Goal: Transaction & Acquisition: Purchase product/service

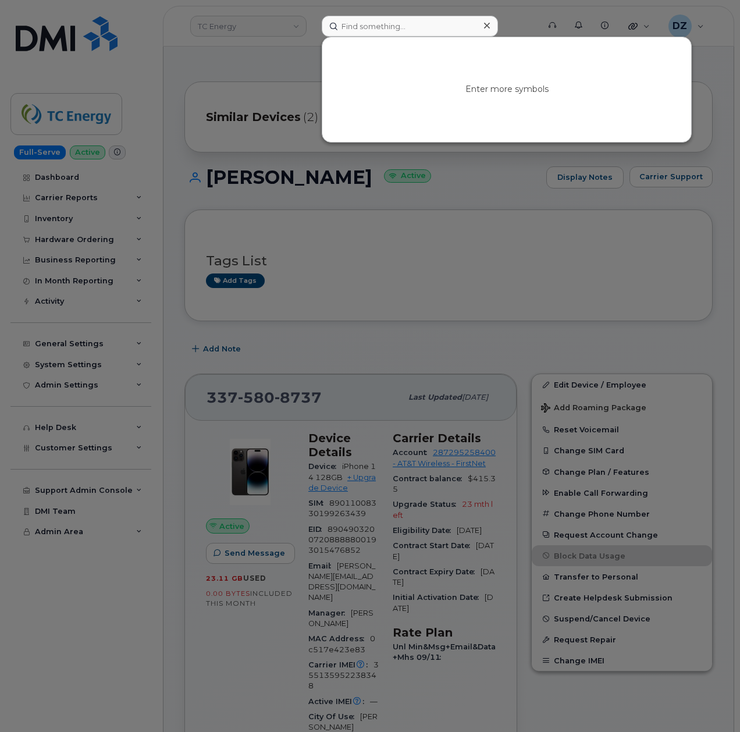
click at [487, 24] on icon at bounding box center [487, 26] width 6 height 6
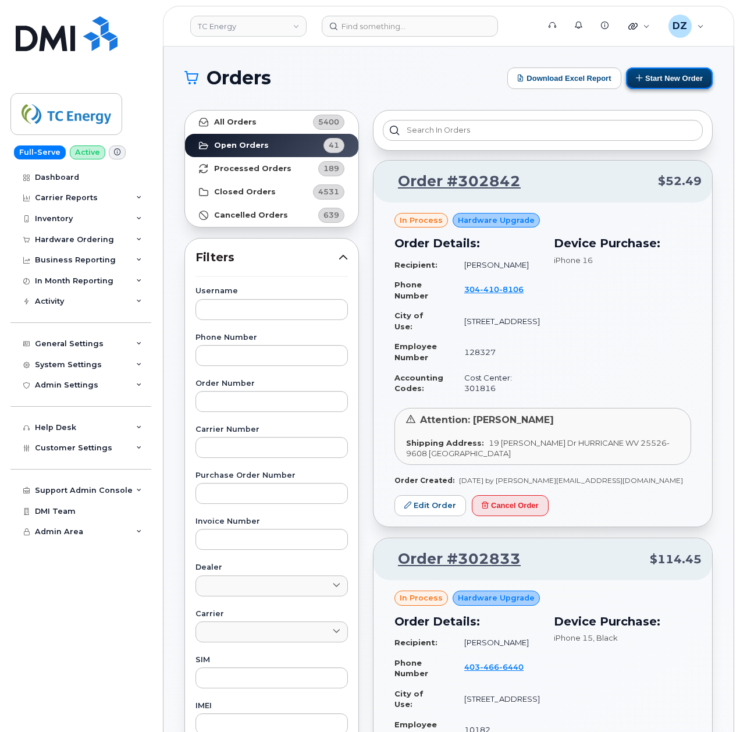
click at [657, 74] on button "Start New Order" at bounding box center [669, 78] width 87 height 22
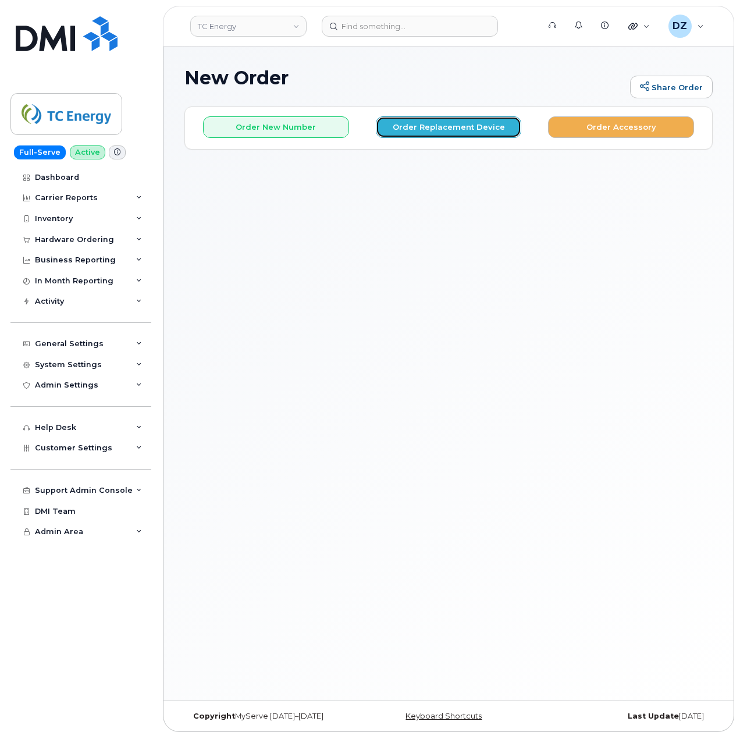
click at [405, 129] on button "Order Replacement Device" at bounding box center [449, 127] width 146 height 22
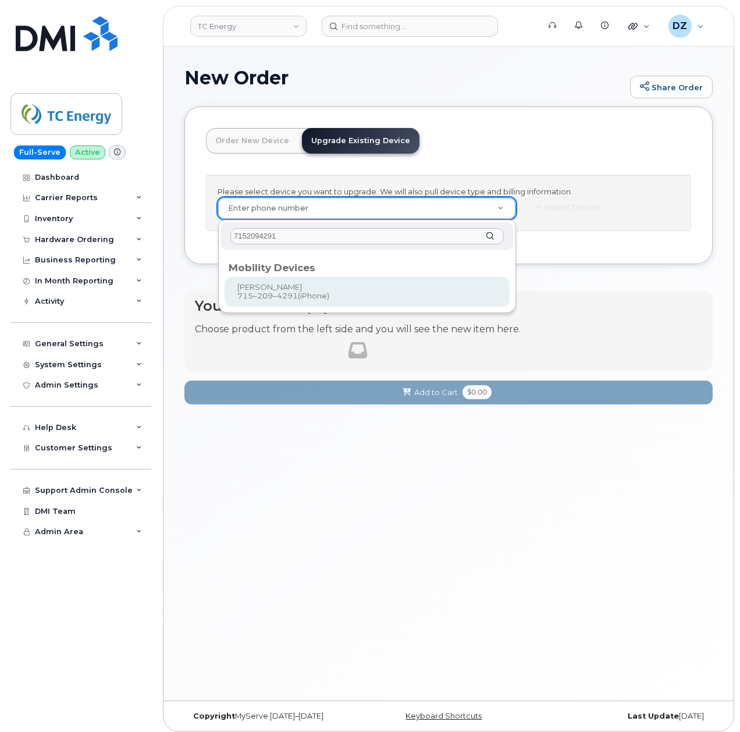
type input "7152094291"
type input "670242"
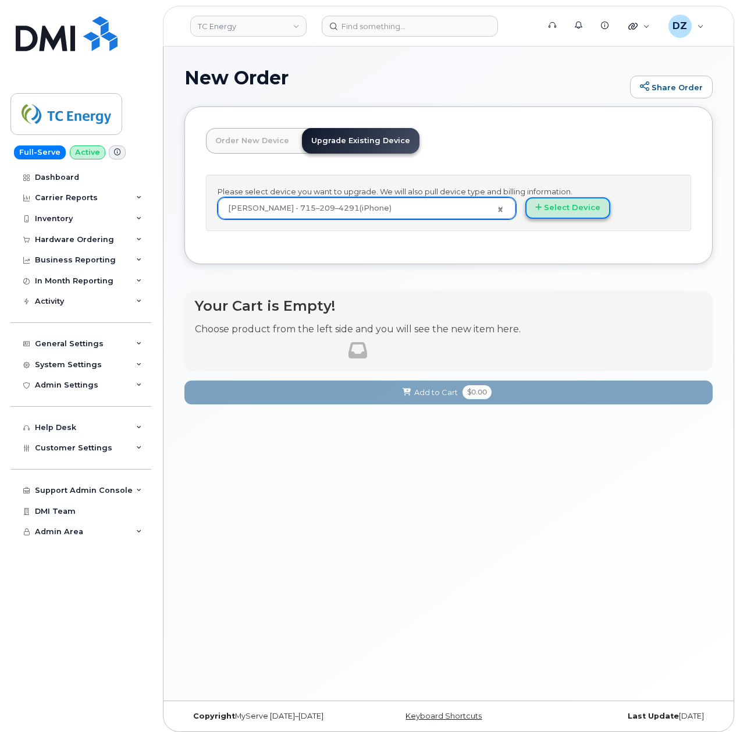
click at [545, 215] on button "Select Device" at bounding box center [567, 208] width 85 height 22
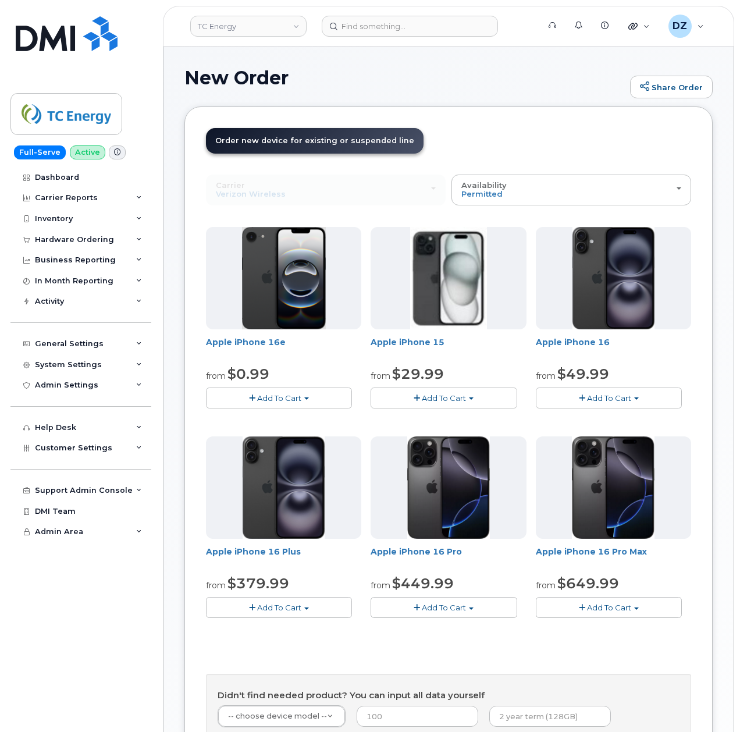
click at [612, 397] on span "Add To Cart" at bounding box center [609, 397] width 44 height 9
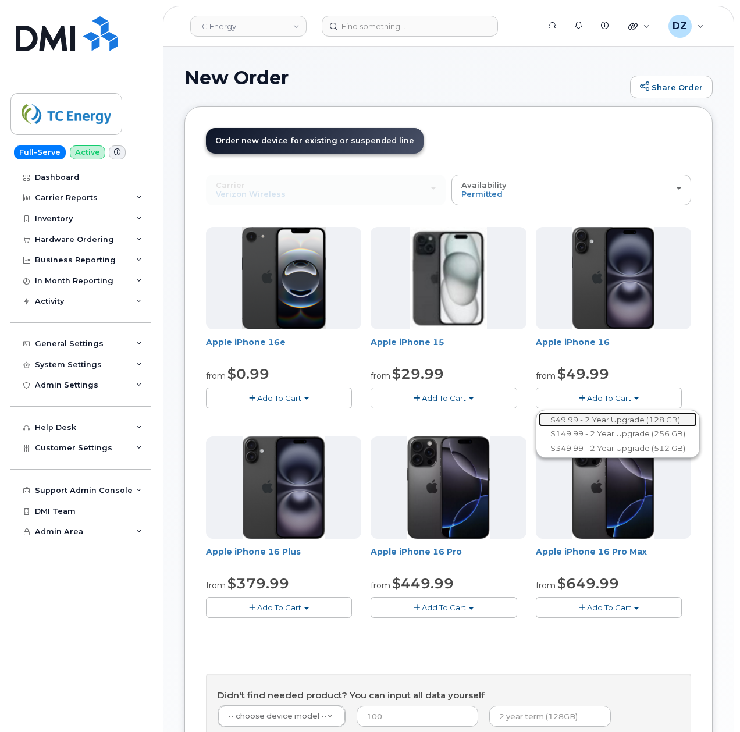
click at [628, 419] on link "$49.99 - 2 Year Upgrade (128 GB)" at bounding box center [618, 419] width 158 height 15
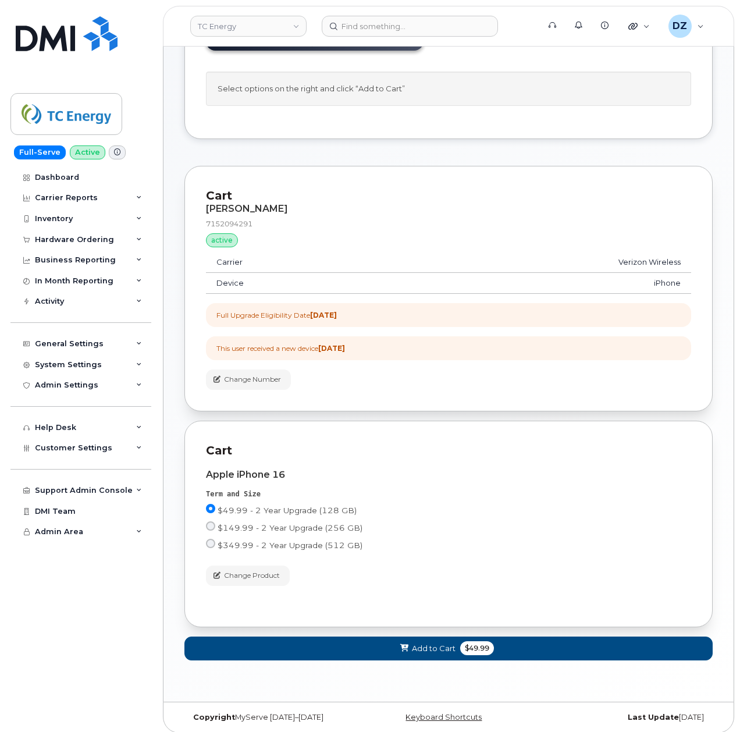
scroll to position [117, 0]
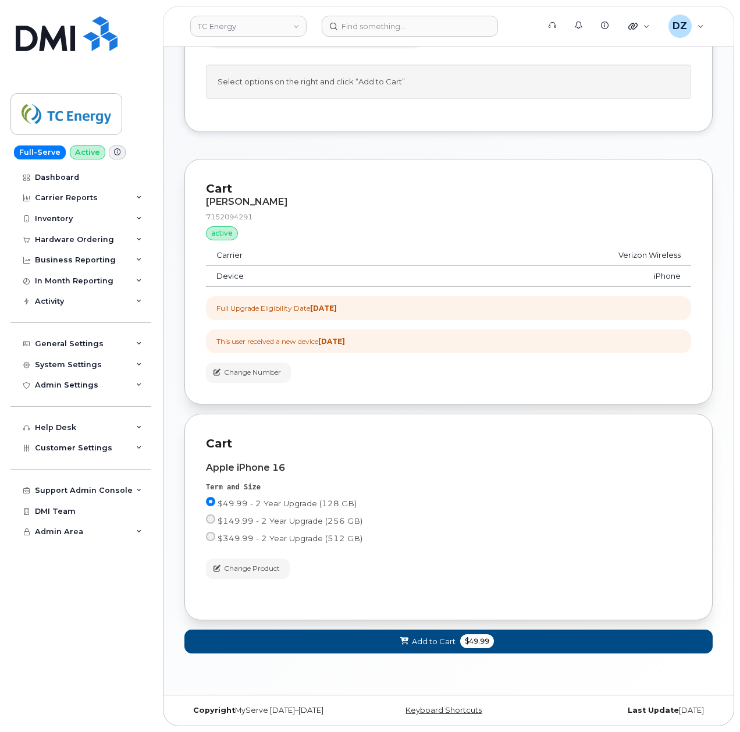
click at [416, 628] on form "Cart PAUL SWARTZ 7152094291 active suspended Carrier Verizon Wireless Device iP…" at bounding box center [448, 406] width 528 height 494
click at [417, 639] on span "Add to Cart" at bounding box center [434, 641] width 44 height 11
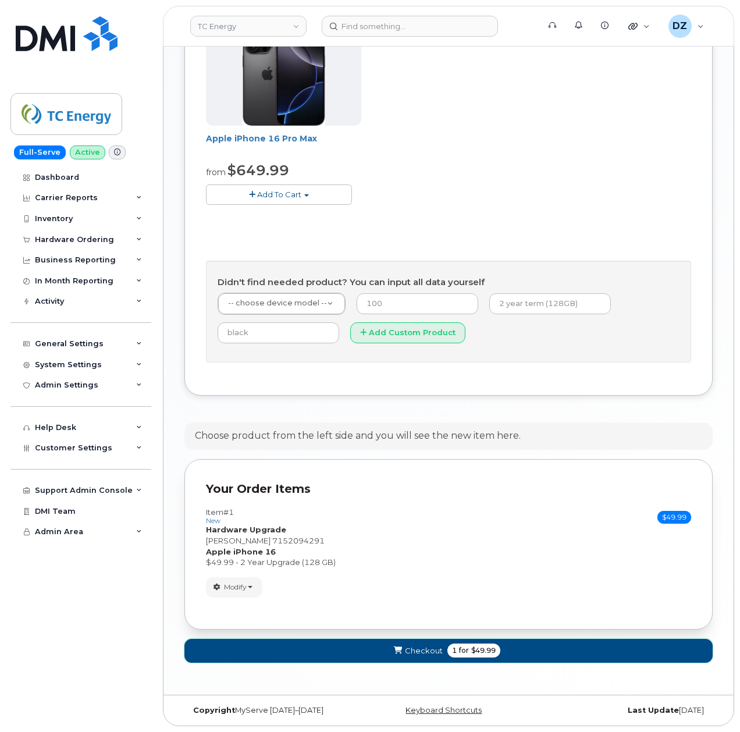
click at [373, 647] on button "Checkout 1 for $49.99" at bounding box center [448, 651] width 528 height 24
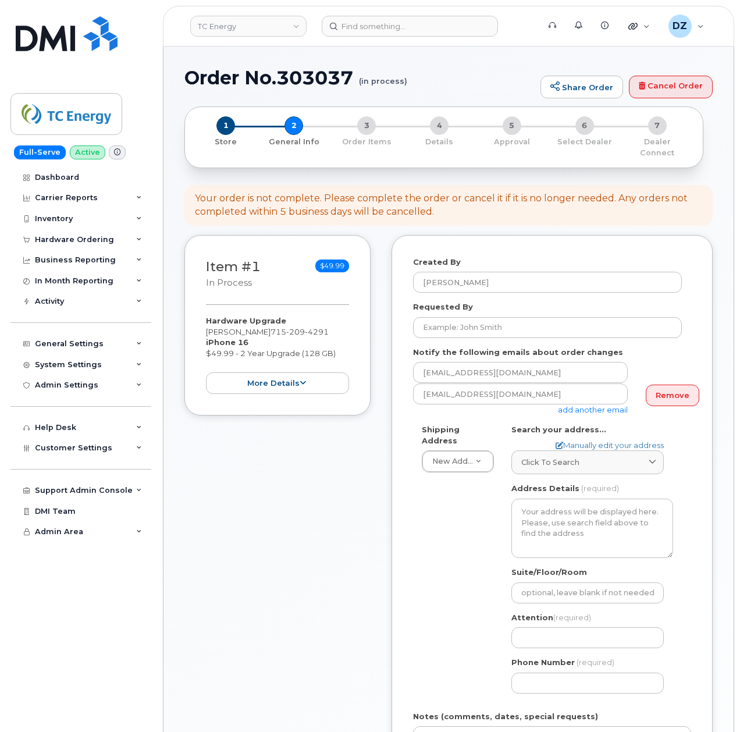
select select
click at [470, 317] on input "Requested By" at bounding box center [547, 327] width 269 height 21
paste input "SCTASK0698820"
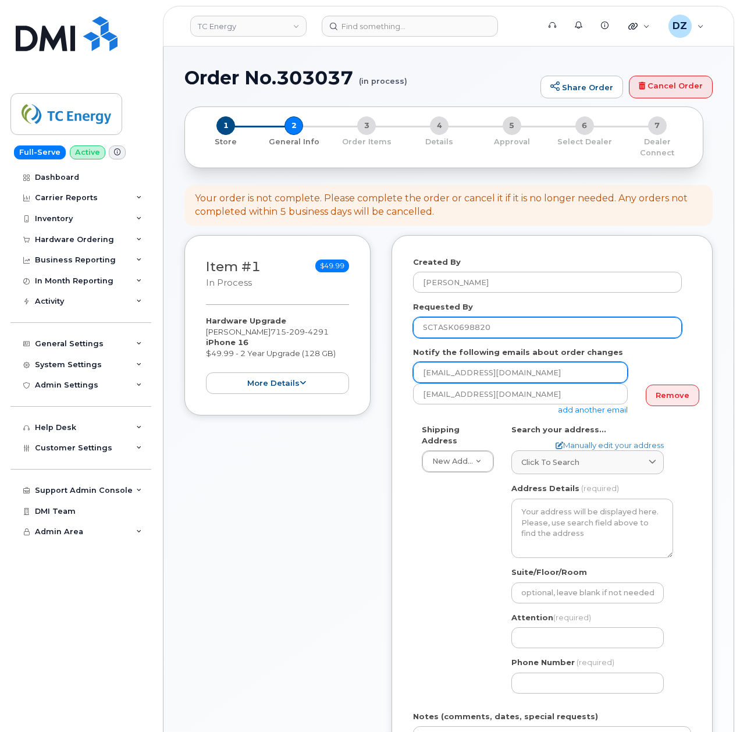
scroll to position [233, 0]
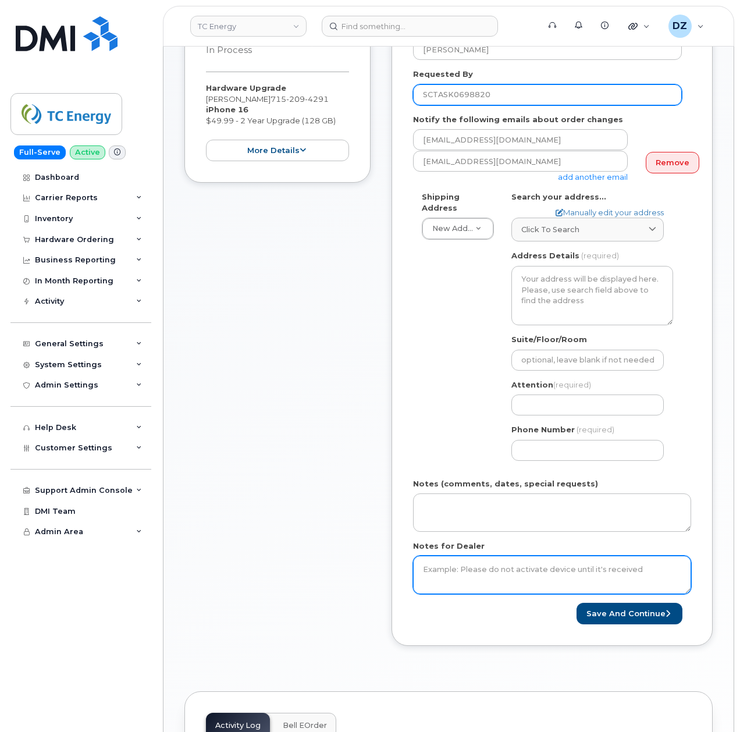
type input "SCTASK0698820"
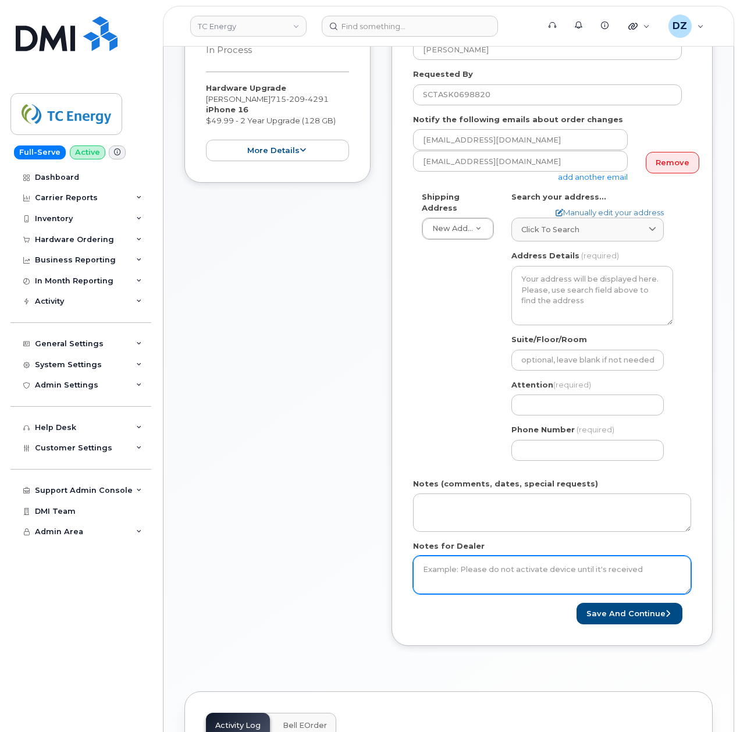
click at [473, 565] on textarea "Notes for Dealer" at bounding box center [552, 574] width 278 height 38
paste textarea "SCTASK0698820"
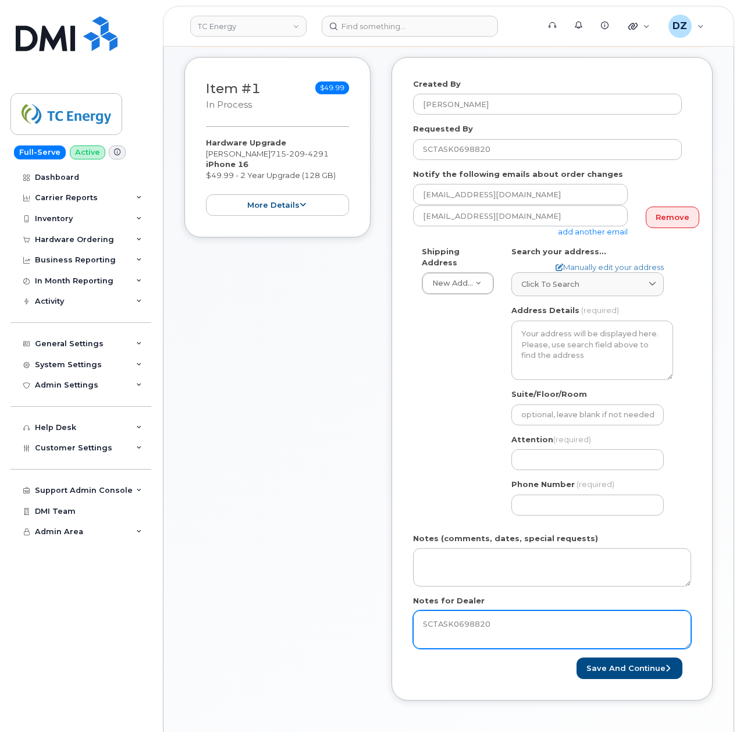
scroll to position [77, 0]
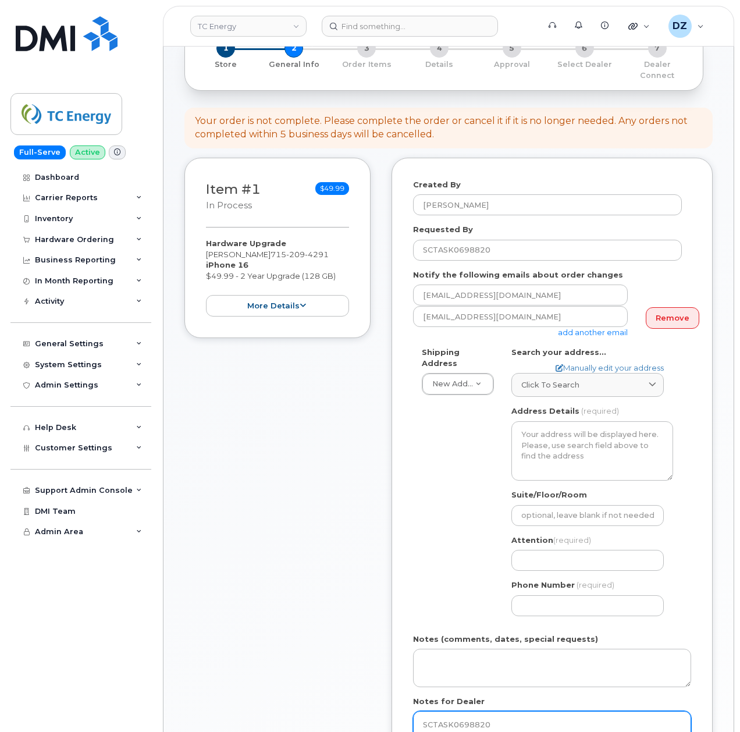
type textarea "SCTASK0698820"
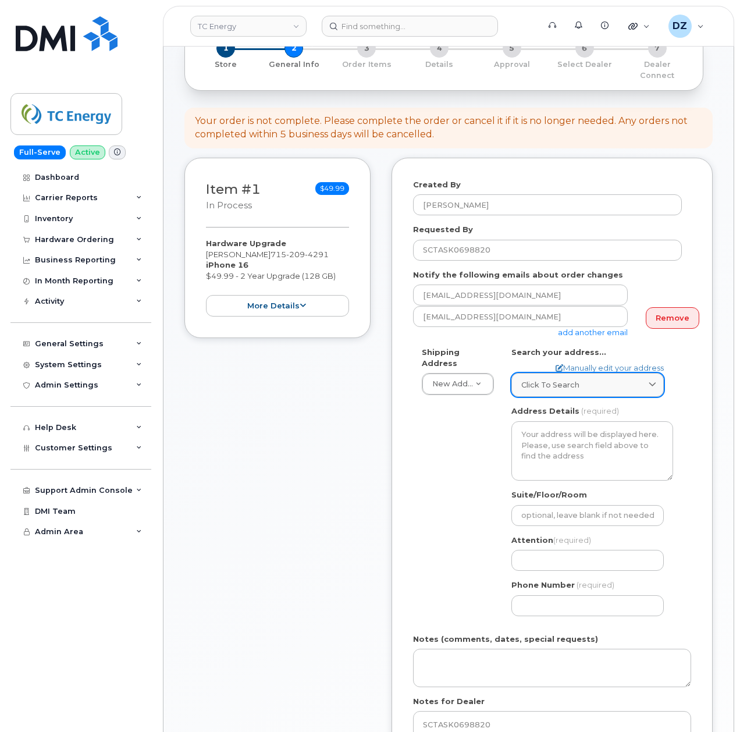
click at [598, 379] on div "Click to search" at bounding box center [587, 384] width 133 height 11
paste input "63390 phantom lake road Iron river, wi 54847"
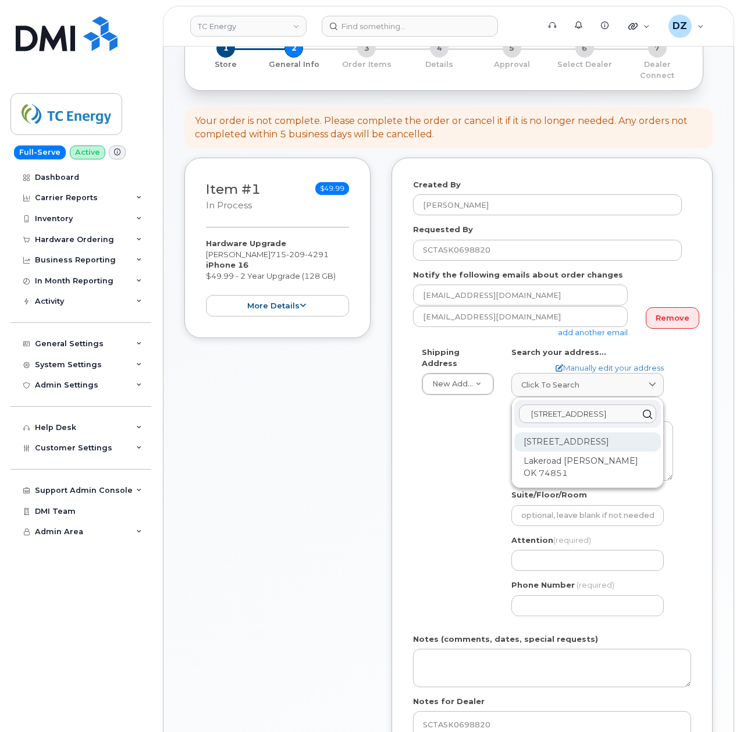
type input "63390 phantom lake road Iron river, wi 54847"
click at [570, 438] on div "63390 Phantom Lake Rd Iron River WI 54847-4651" at bounding box center [587, 441] width 147 height 19
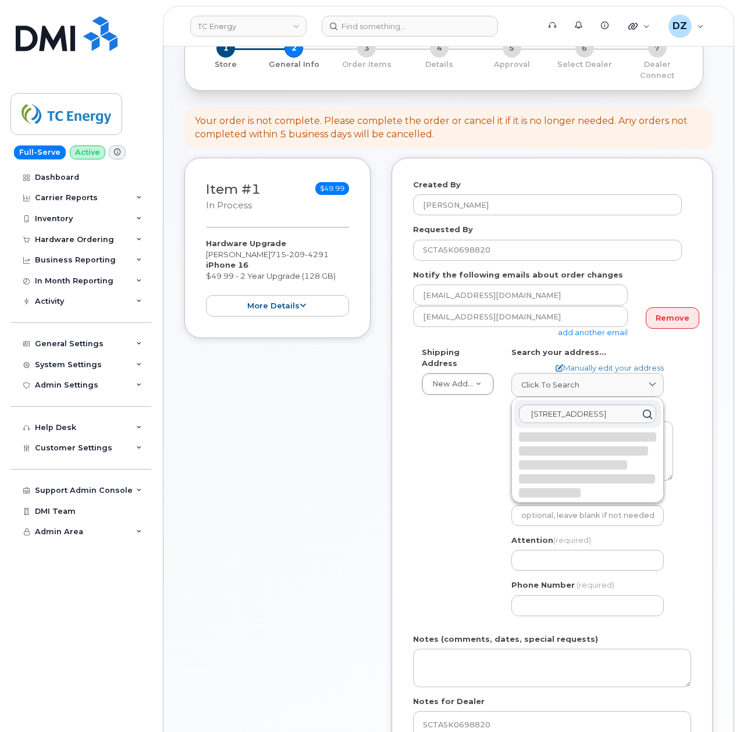
select select
type textarea "63390 Phantom Lake Rd IRON RIVER WI 54847-4651 UNITED STATES"
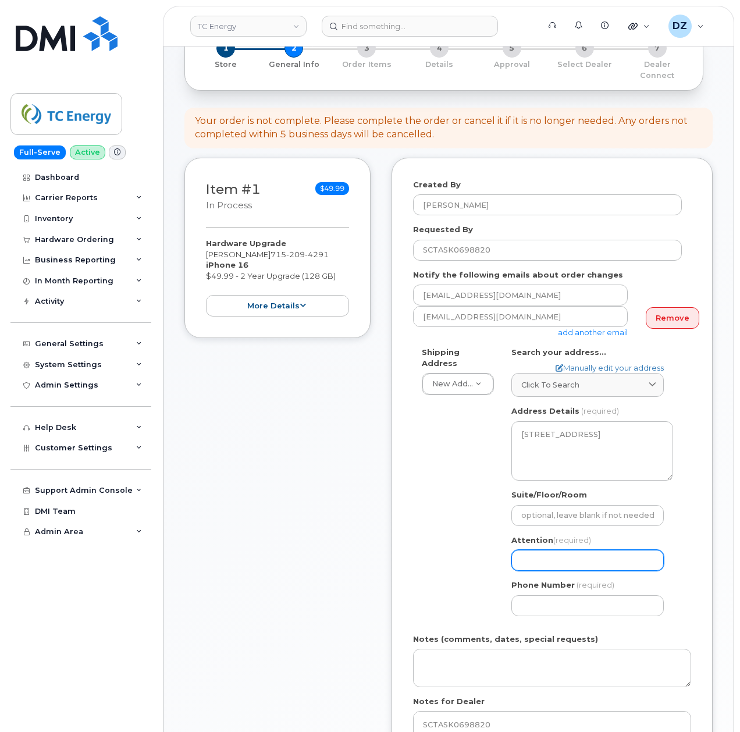
click at [559, 552] on input "Attention (required)" at bounding box center [587, 560] width 152 height 21
paste input "Paul Swartz"
type input "Paul Swartz"
select select
type input "Paul Swartz"
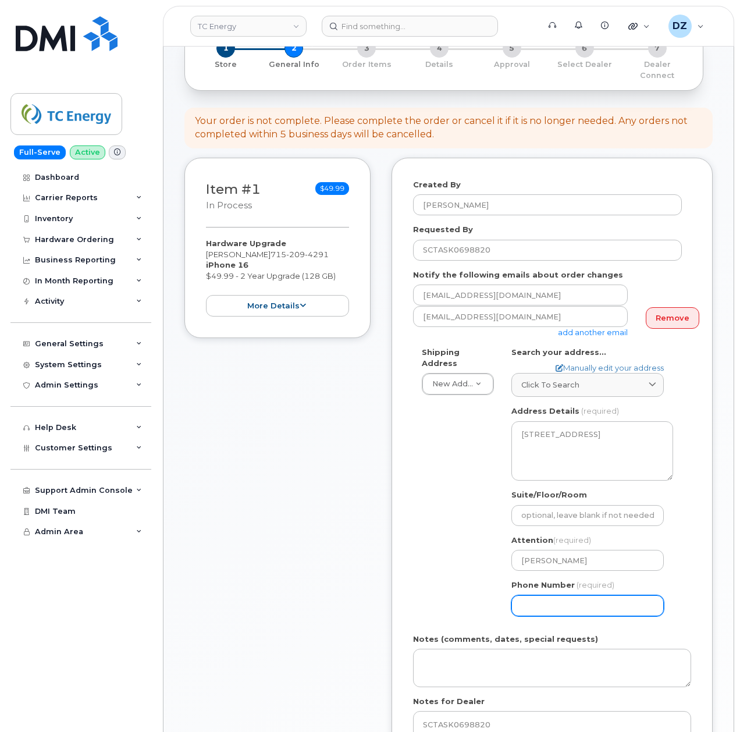
click at [540, 601] on input "Phone Number" at bounding box center [587, 605] width 152 height 21
type input "513354115"
select select
type input "5133541153"
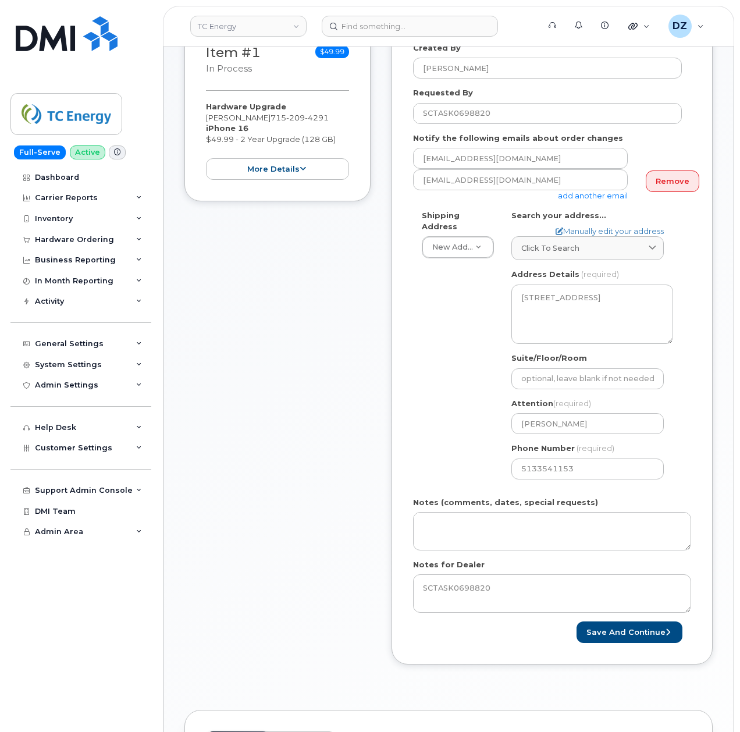
scroll to position [233, 0]
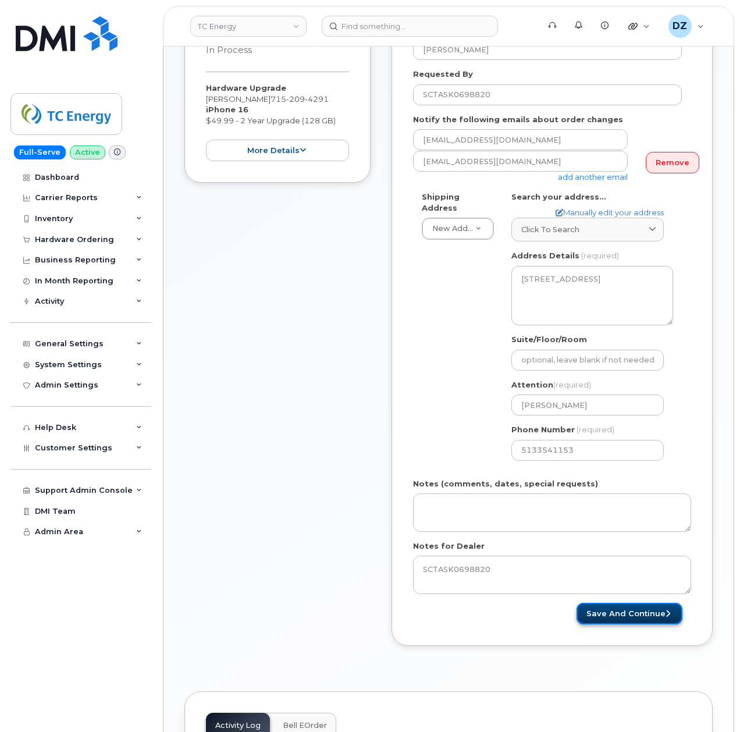
click at [638, 604] on button "Save and Continue" at bounding box center [629, 613] width 106 height 22
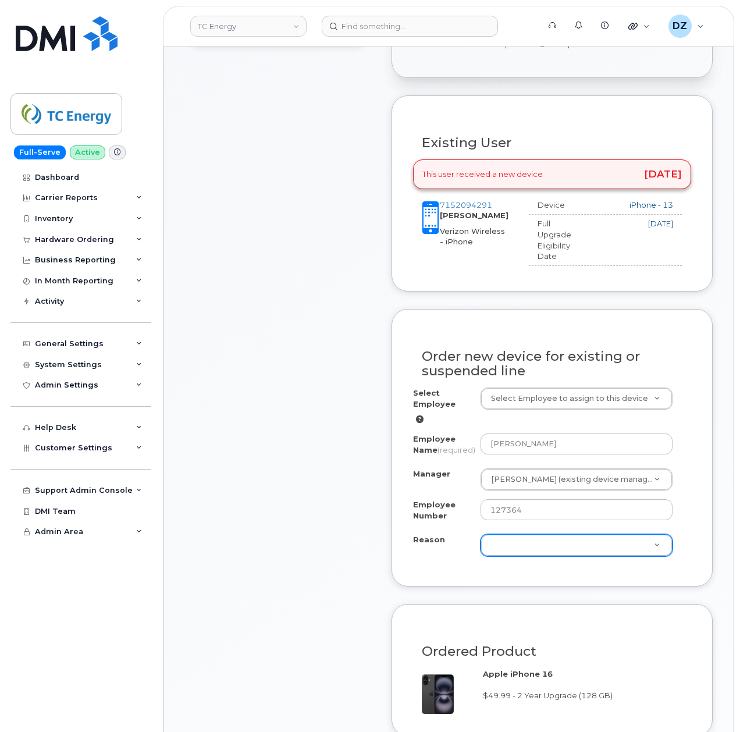
scroll to position [387, 0]
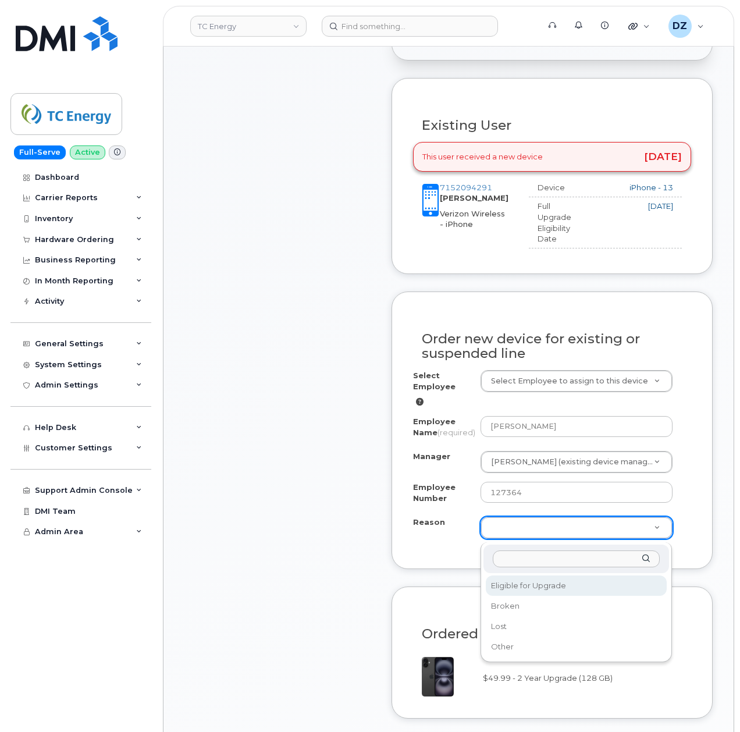
select select "eligible_for_upgrade"
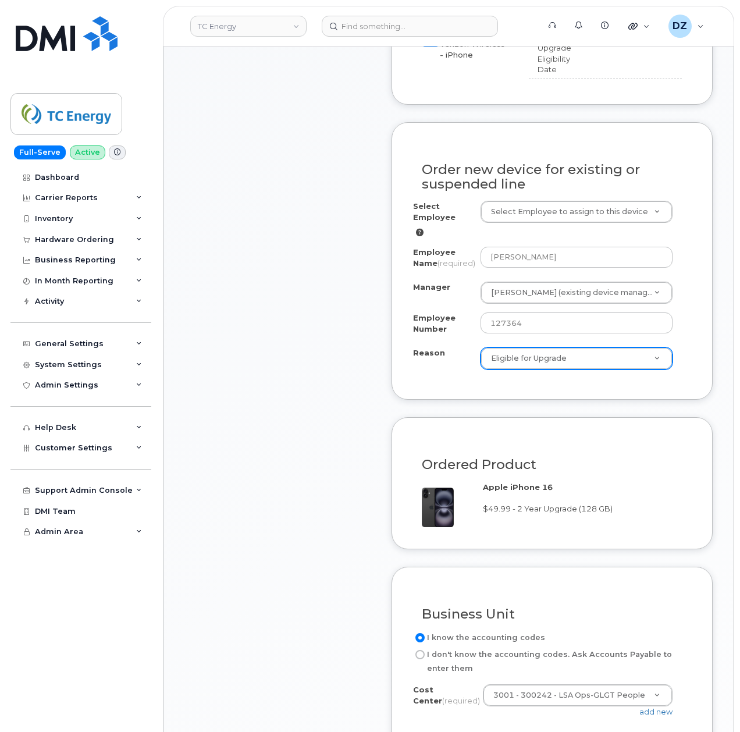
scroll to position [775, 0]
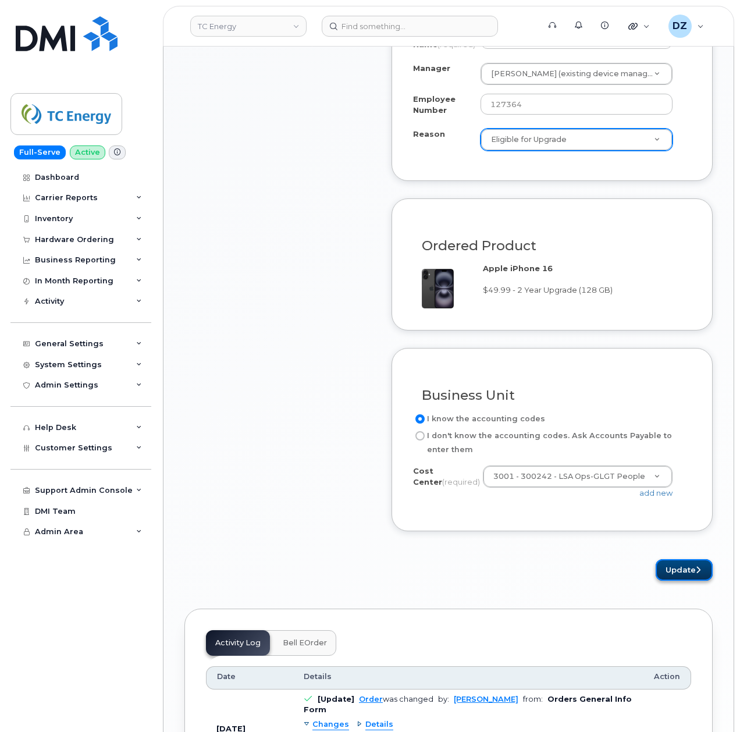
click at [679, 575] on button "Update" at bounding box center [683, 570] width 57 height 22
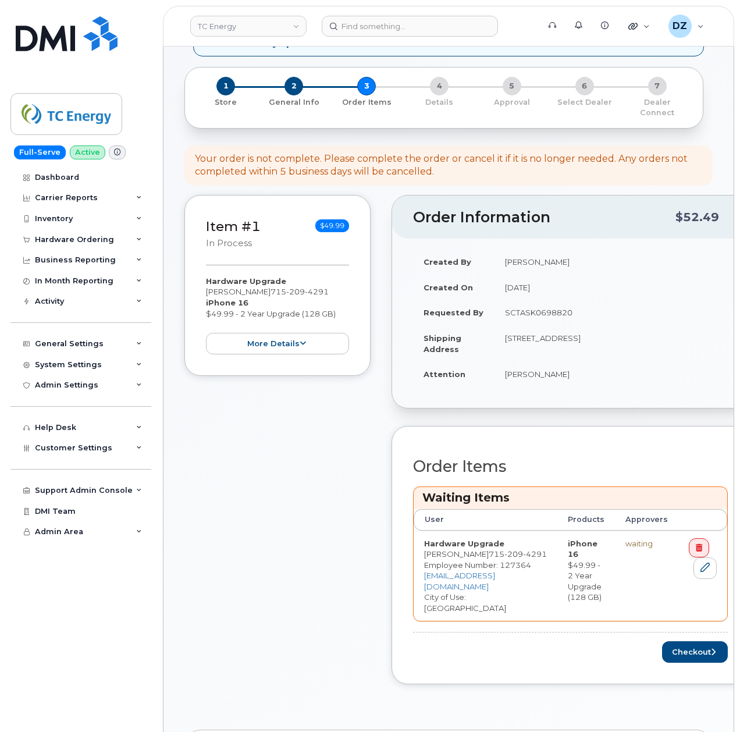
scroll to position [233, 0]
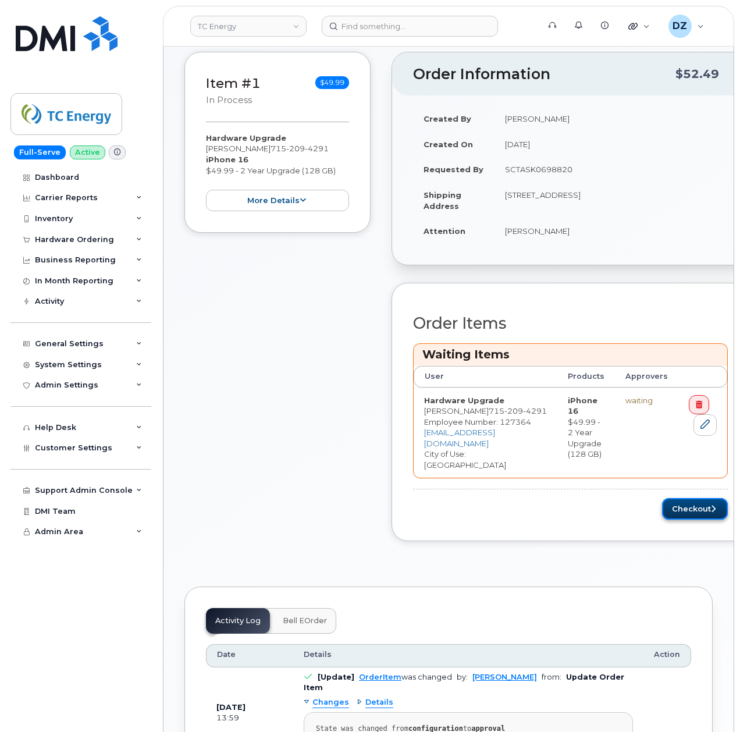
click at [668, 498] on button "Checkout" at bounding box center [695, 509] width 66 height 22
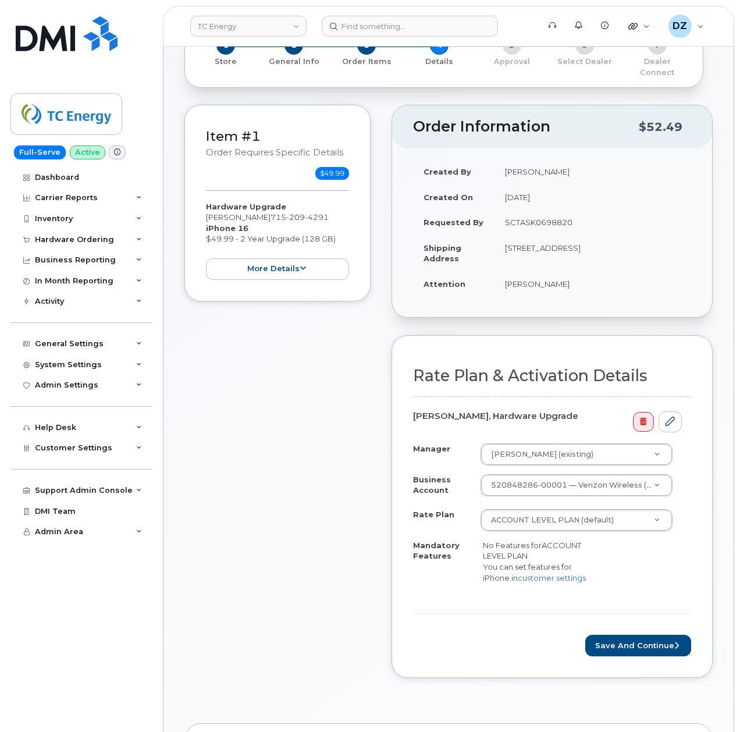
scroll to position [155, 0]
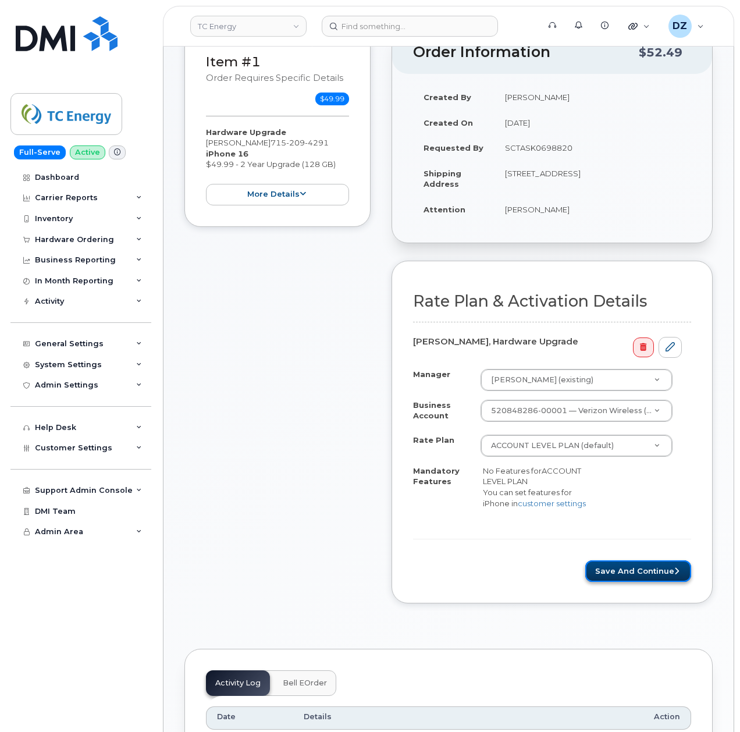
click at [652, 572] on button "Save and Continue" at bounding box center [638, 571] width 106 height 22
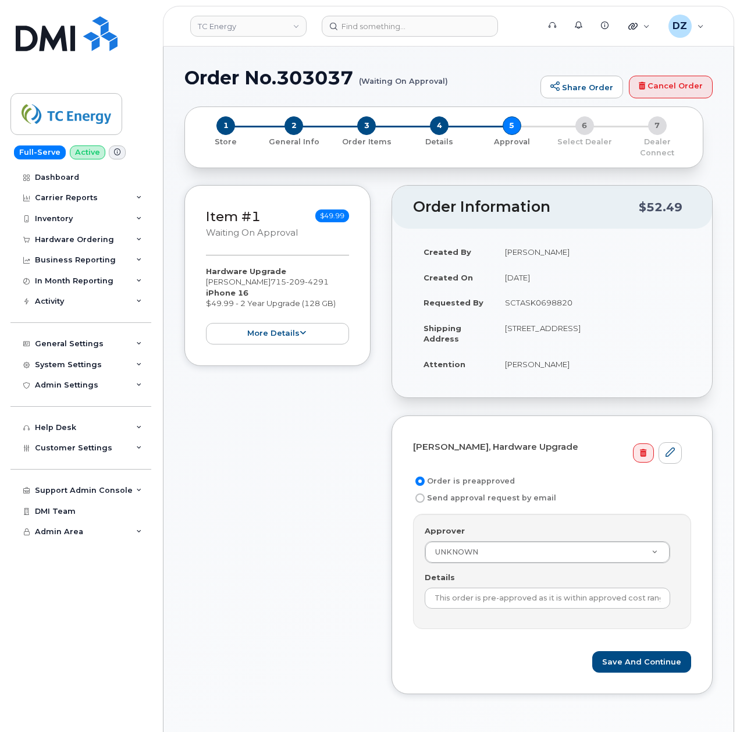
click at [541, 290] on td "SCTASK0698820" at bounding box center [592, 303] width 197 height 26
copy td "SCTASK0698820"
click at [489, 597] on input "This order is pre-approved as it is within approved cost range." at bounding box center [547, 597] width 245 height 21
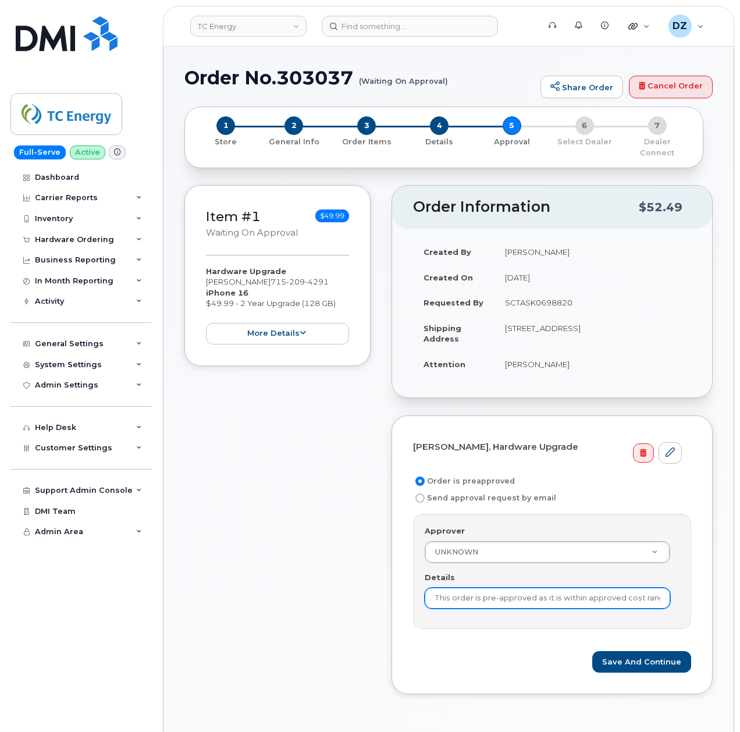
click at [489, 597] on input "This order is pre-approved as it is within approved cost range." at bounding box center [547, 597] width 245 height 21
paste input "SCTASK0698820"
click at [532, 290] on td "SCTASK0698820" at bounding box center [592, 303] width 197 height 26
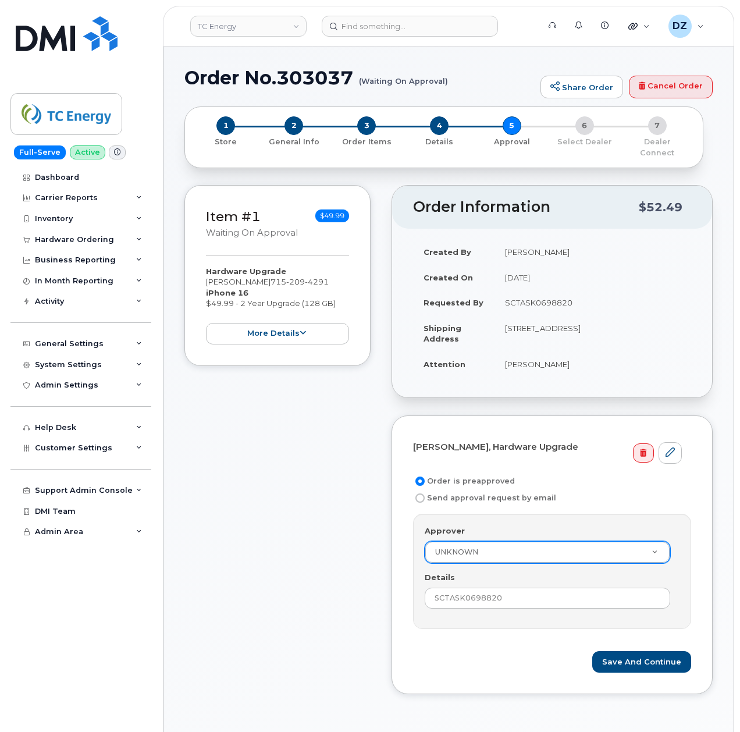
copy td "SCTASK0698820"
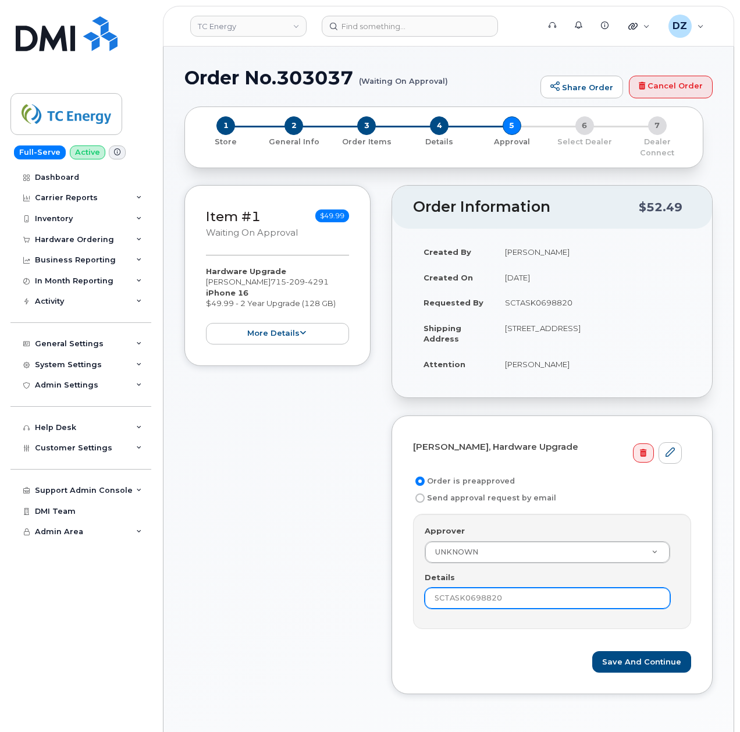
click at [503, 589] on input "SCTASK0698820" at bounding box center [547, 597] width 245 height 21
paste input "SCTASK0698820"
type input "SCTASK0698820"
click at [329, 620] on div "Item #1 Waiting On Approval $49.99 Hardware Upgrade PAUL SWARTZ 715 209 4291 iP…" at bounding box center [277, 448] width 186 height 526
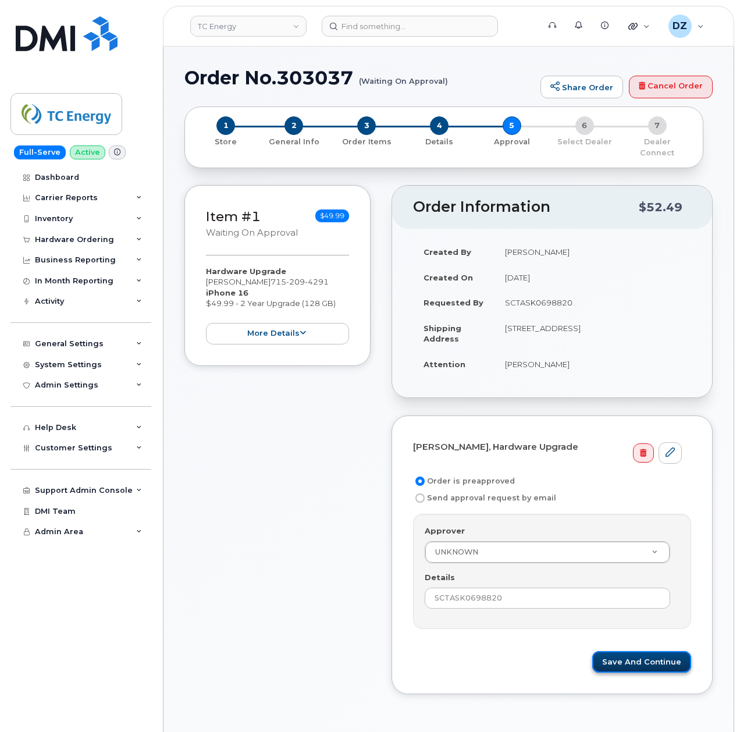
click at [631, 659] on button "Save and Continue" at bounding box center [641, 662] width 99 height 22
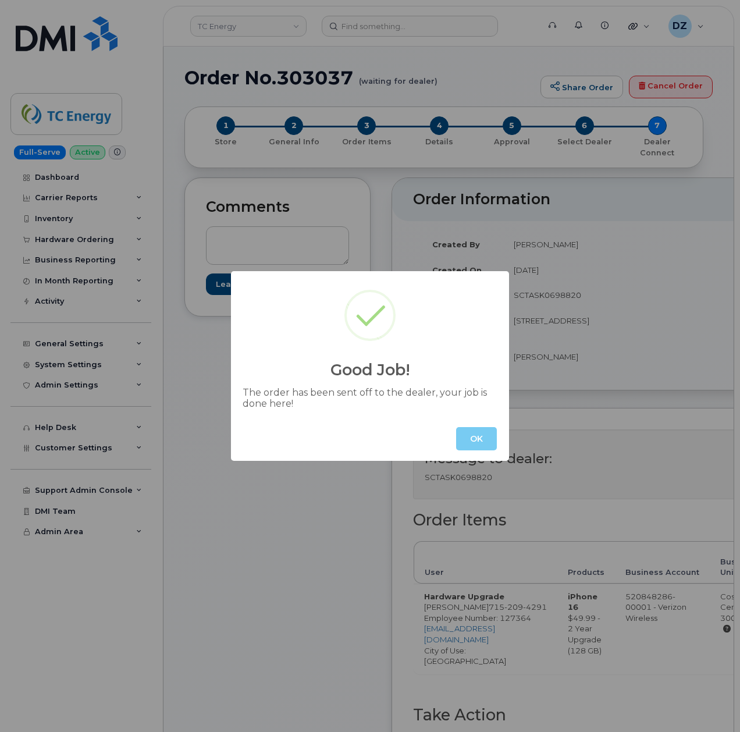
click at [476, 442] on button "OK" at bounding box center [476, 438] width 41 height 23
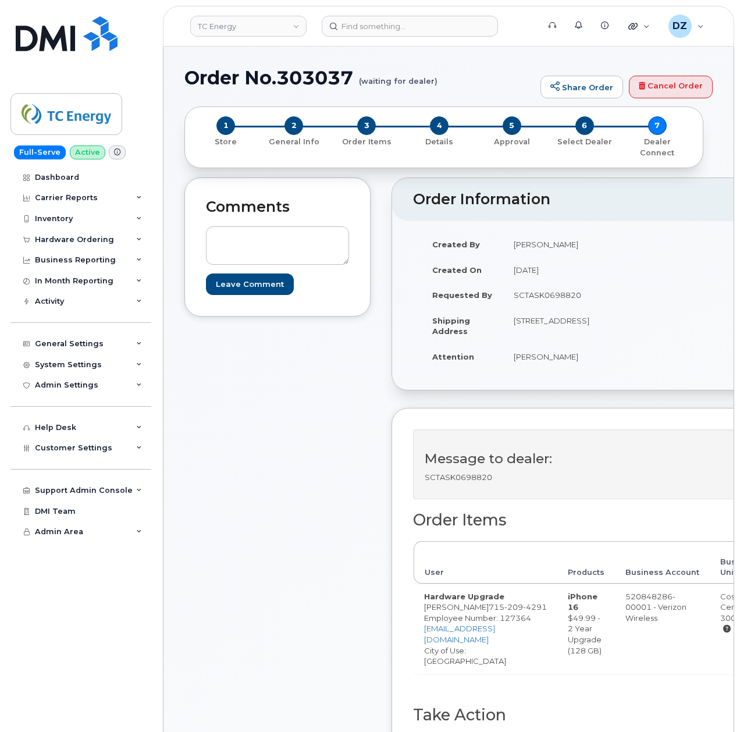
click at [192, 76] on h1 "Order No.303037 (waiting for dealer)" at bounding box center [359, 77] width 350 height 20
drag, startPoint x: 192, startPoint y: 76, endPoint x: 343, endPoint y: 78, distance: 150.6
click at [343, 78] on h1 "Order No.303037 (waiting for dealer)" at bounding box center [359, 77] width 350 height 20
copy h1 "Order No.303037"
click at [92, 237] on div "Hardware Ordering" at bounding box center [74, 239] width 79 height 9
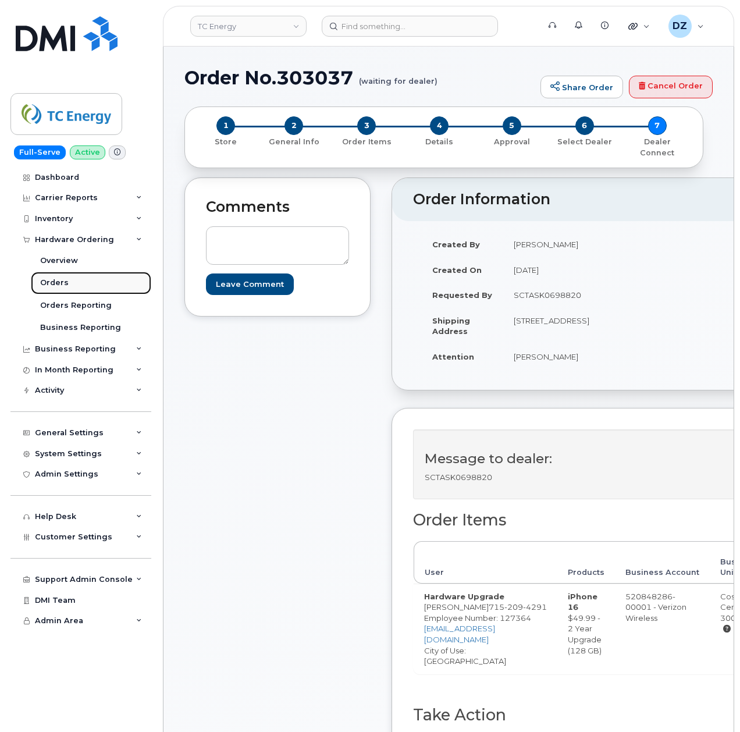
click at [90, 286] on link "Orders" at bounding box center [91, 283] width 120 height 22
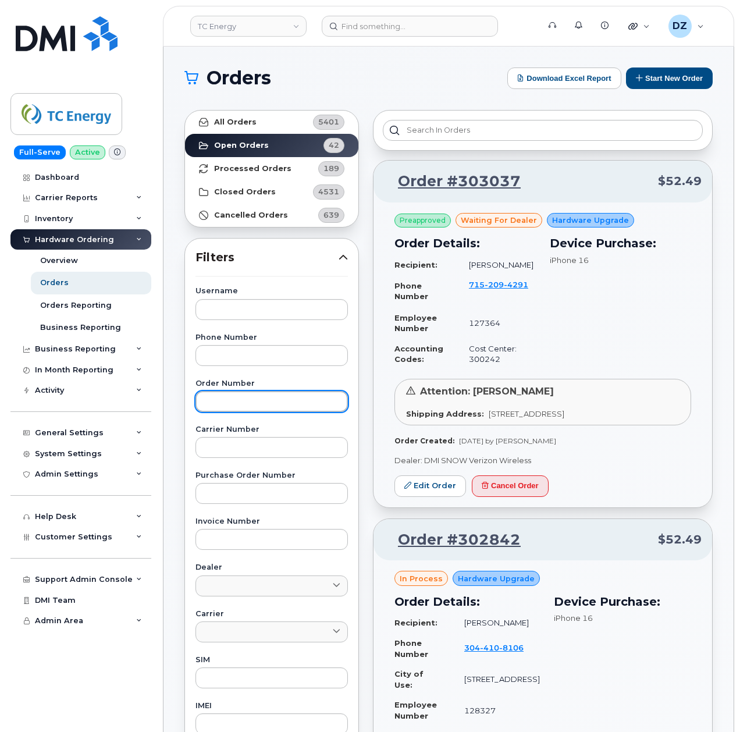
click at [271, 398] on input "text" at bounding box center [271, 401] width 152 height 21
paste input "302368"
type input "302368"
click at [284, 119] on link "All Orders 5401" at bounding box center [271, 121] width 173 height 23
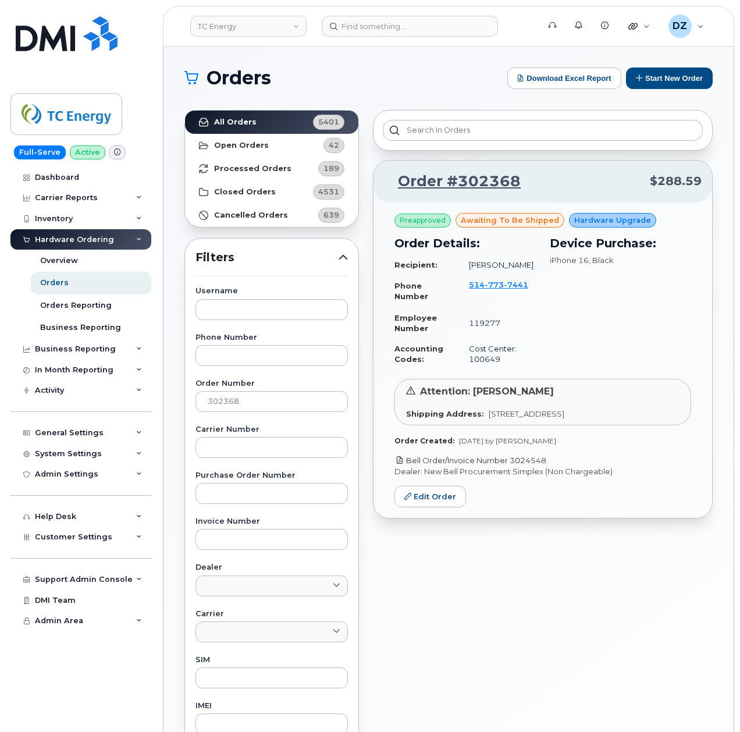
drag, startPoint x: 544, startPoint y: 463, endPoint x: 512, endPoint y: 464, distance: 32.0
click at [512, 464] on p "Bell Order/Invoice Number 3024548" at bounding box center [542, 460] width 297 height 11
copy link "3024548"
click at [226, 402] on input "302368" at bounding box center [271, 401] width 152 height 21
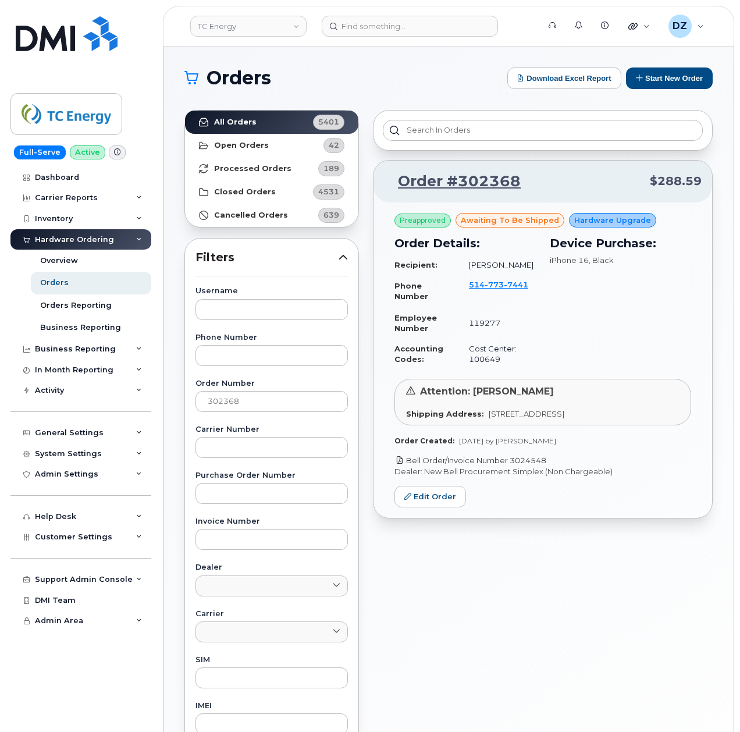
drag, startPoint x: 556, startPoint y: 464, endPoint x: 511, endPoint y: 464, distance: 45.4
click at [511, 464] on p "Bell Order/Invoice Number 3024548" at bounding box center [542, 460] width 297 height 11
copy link "3024548"
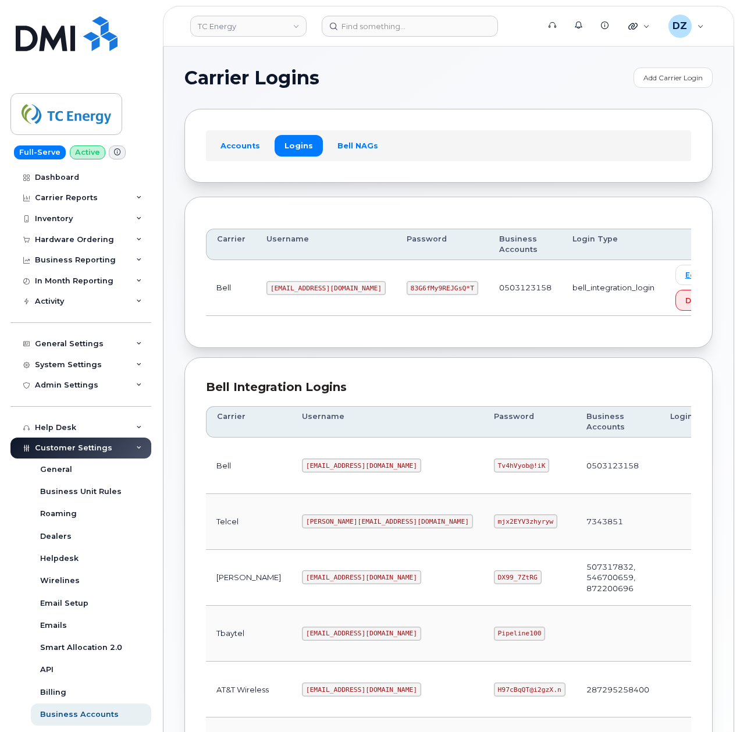
scroll to position [233, 0]
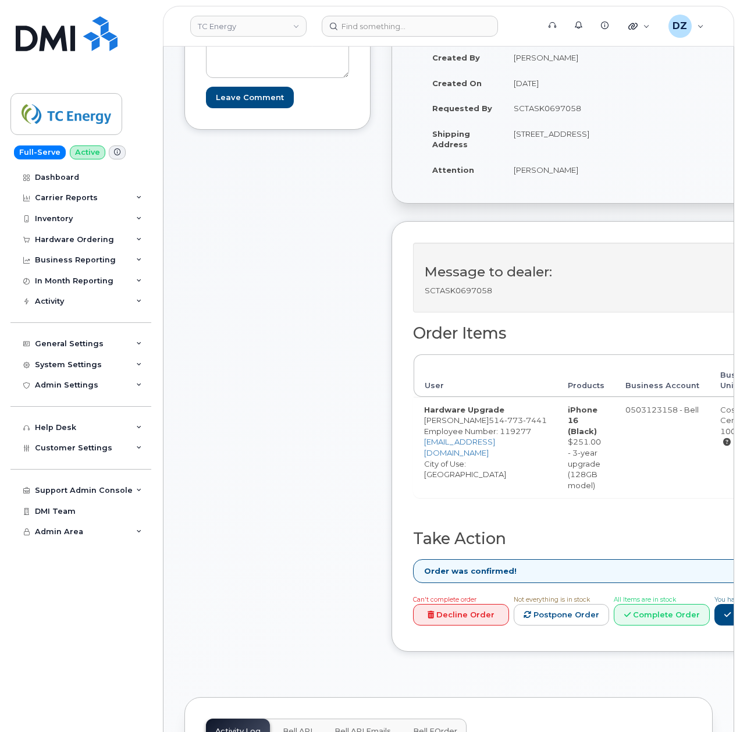
scroll to position [465, 0]
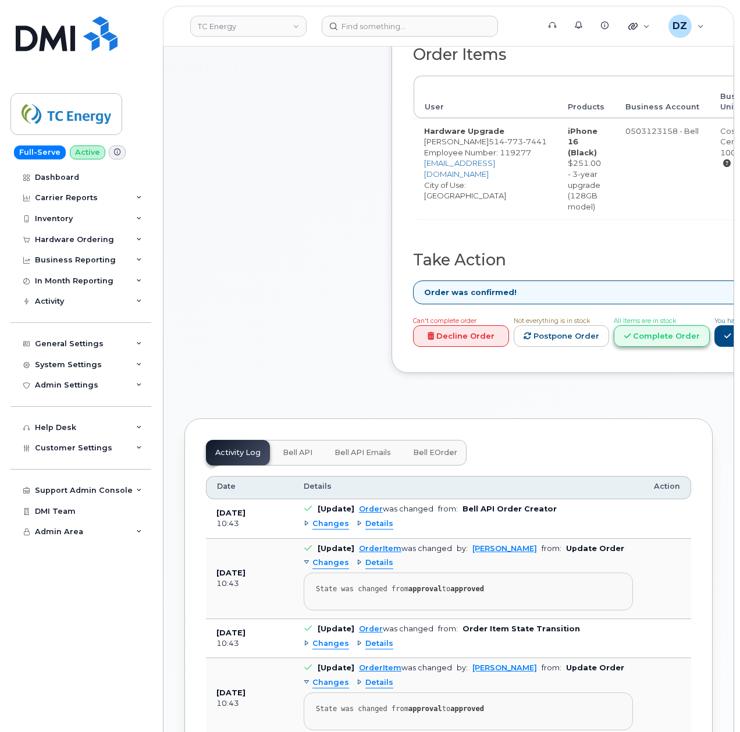
click at [630, 337] on icon at bounding box center [627, 336] width 6 height 8
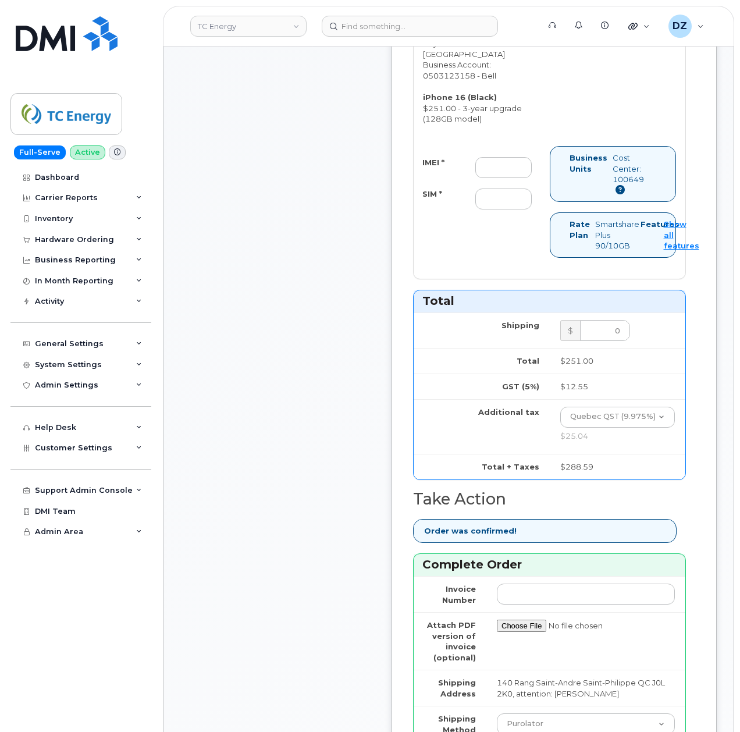
scroll to position [620, 0]
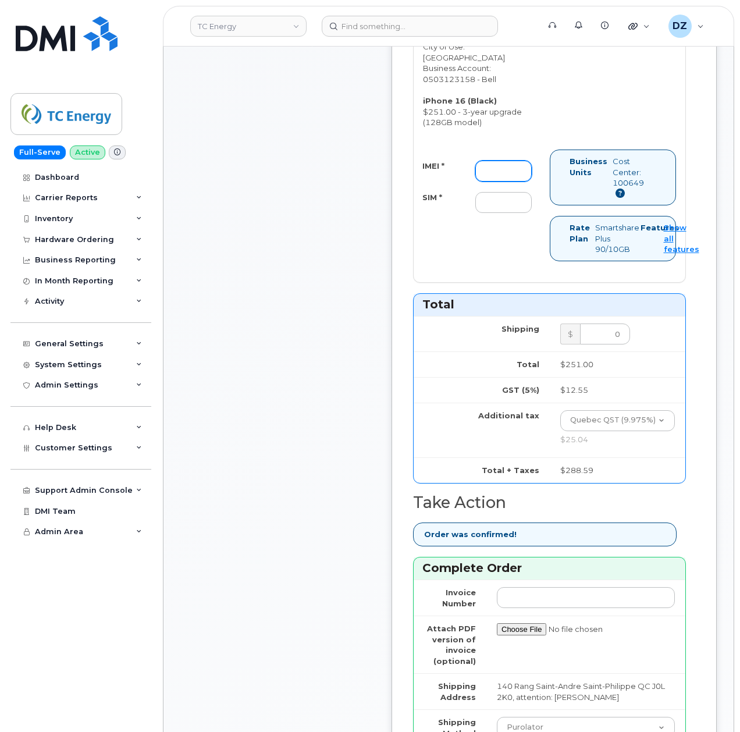
click at [502, 161] on input "IMEI *" at bounding box center [503, 171] width 56 height 21
paste input "355250940172366"
type input "355250940172366"
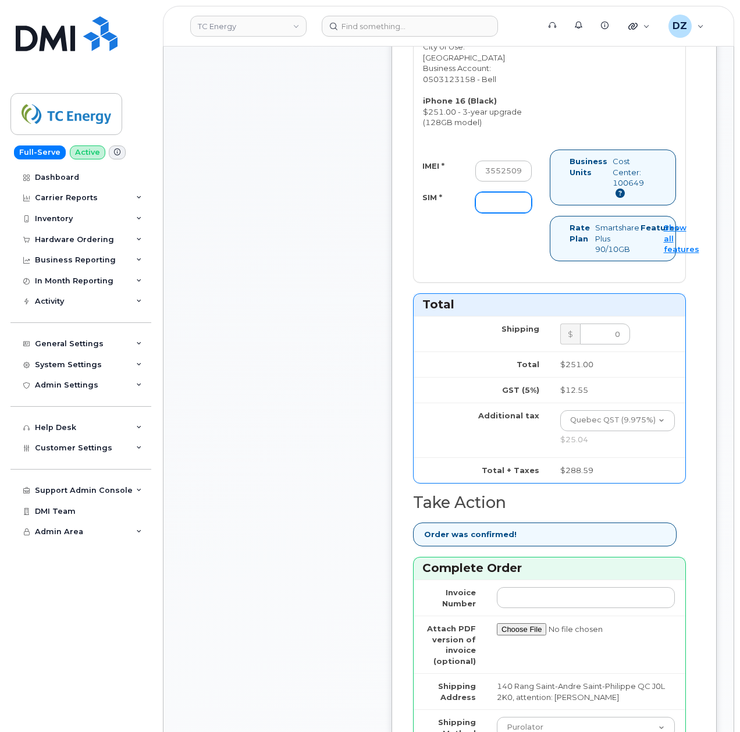
click at [506, 195] on input "SIM *" at bounding box center [503, 202] width 56 height 21
paste input "89302610207414099553"
type input "89302610207414099553"
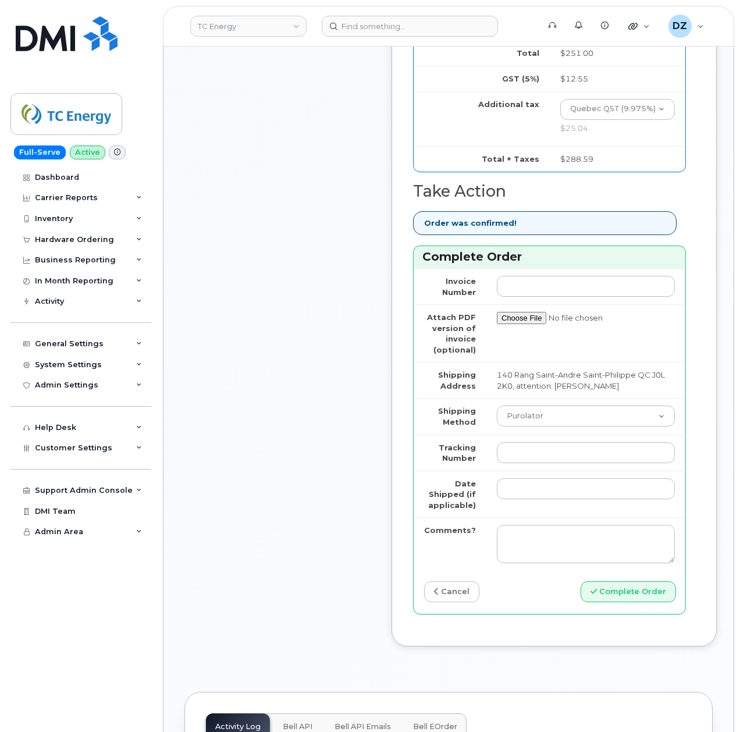
scroll to position [1008, 0]
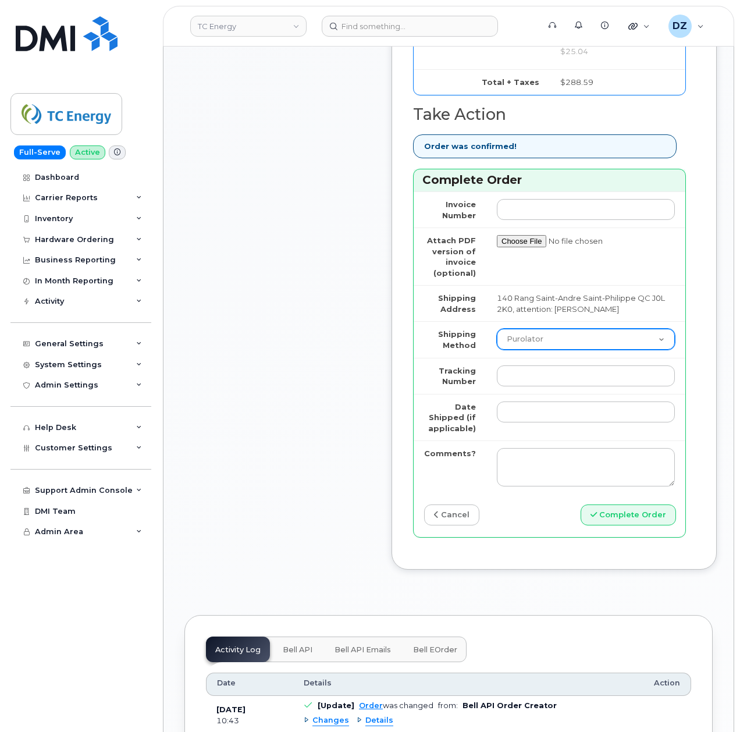
click at [566, 330] on select "Purolator UPS FedEx Canada Post Courier Other Drop Off Pick Up" at bounding box center [586, 339] width 178 height 21
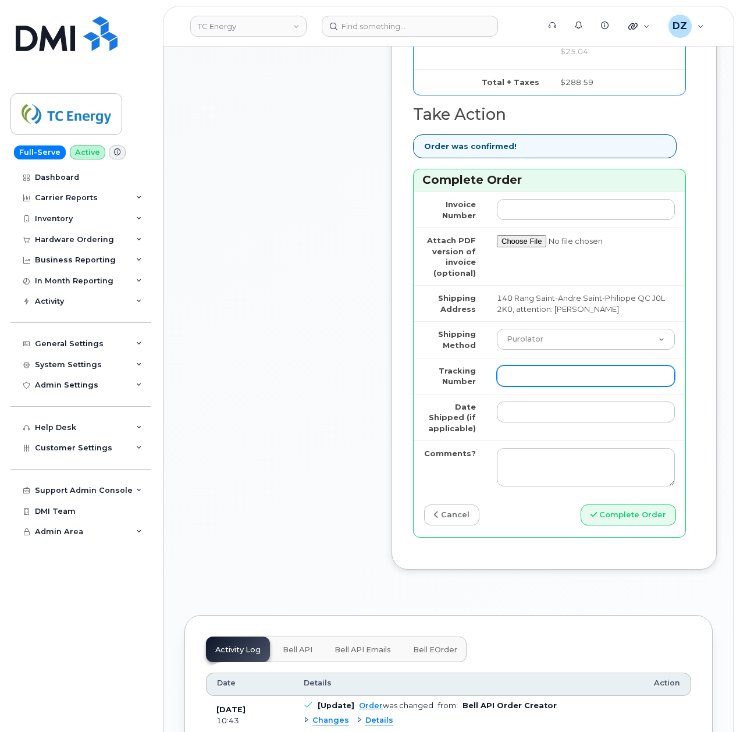
click at [552, 373] on input "Tracking Number" at bounding box center [586, 375] width 178 height 21
paste input "520095028715"
type input "520095028715"
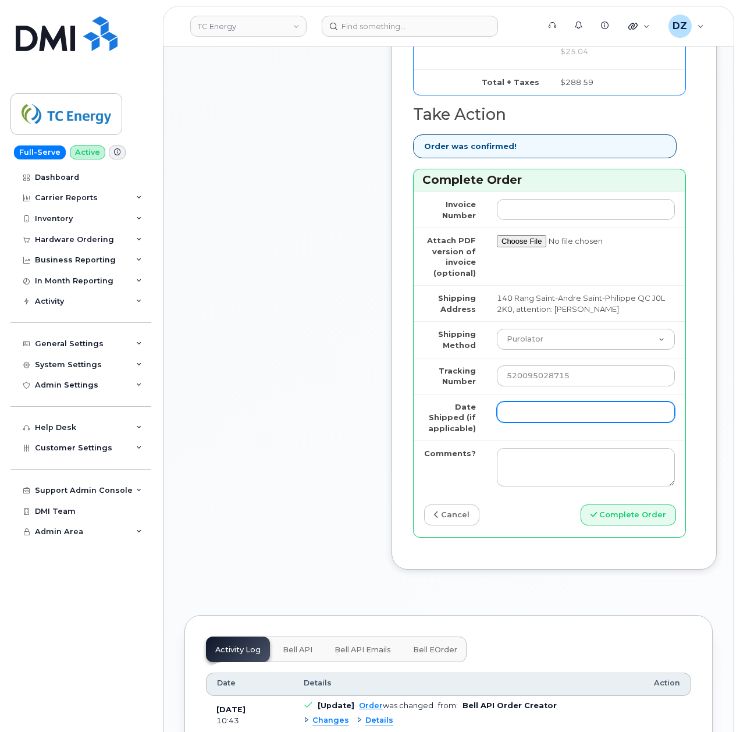
click at [569, 415] on input "Date Shipped (if applicable)" at bounding box center [586, 411] width 178 height 21
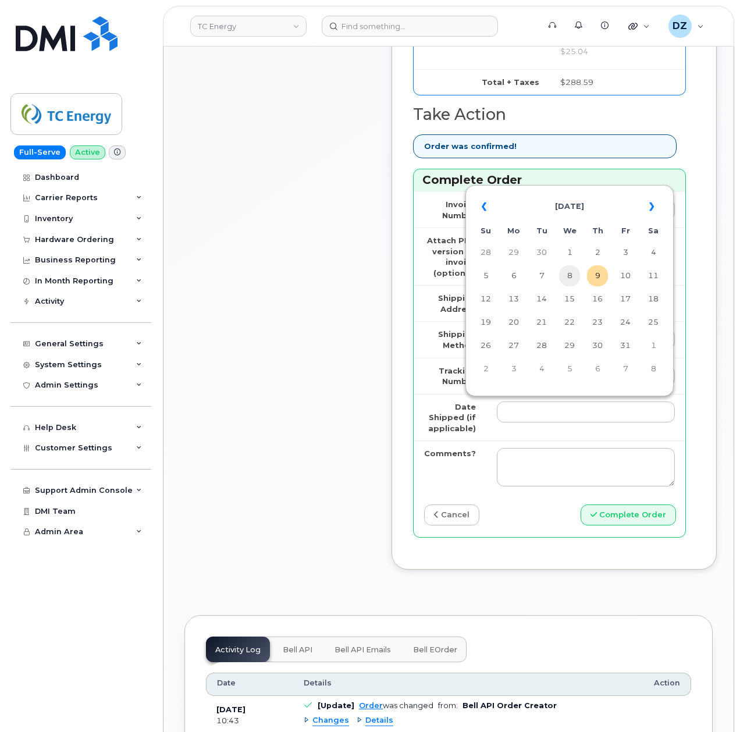
click at [576, 277] on td "8" at bounding box center [569, 275] width 21 height 21
type input "2025-10-08"
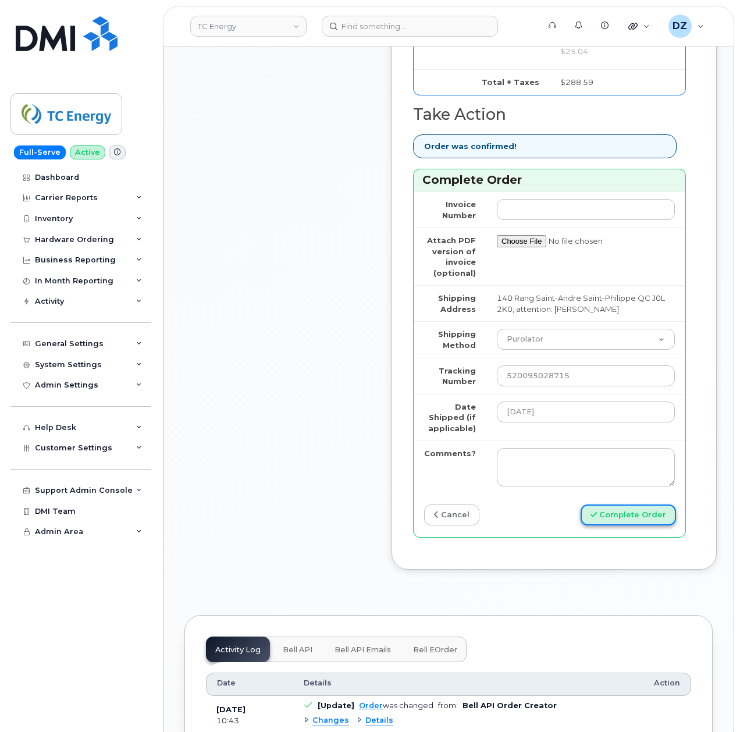
click at [628, 516] on button "Complete Order" at bounding box center [627, 515] width 95 height 22
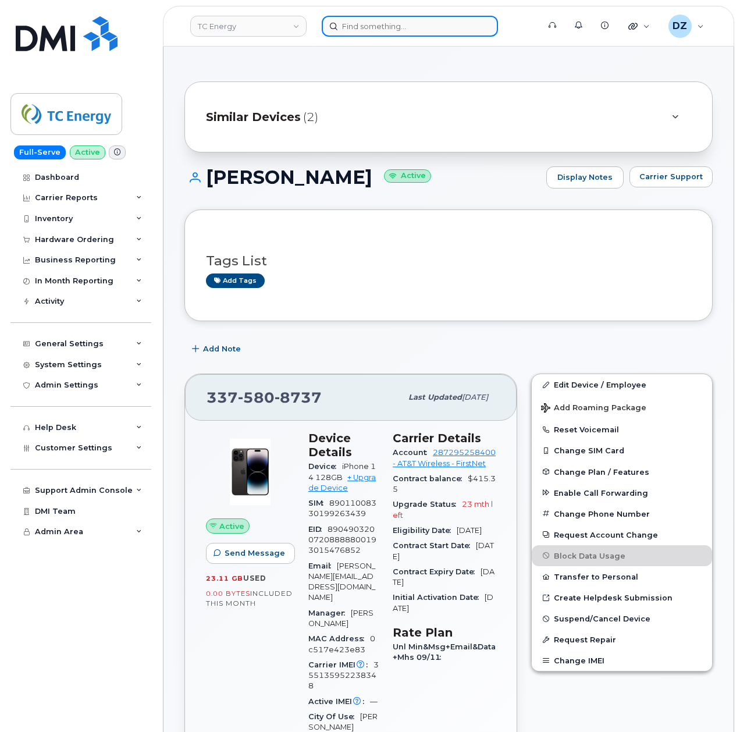
click at [396, 16] on input at bounding box center [410, 26] width 176 height 21
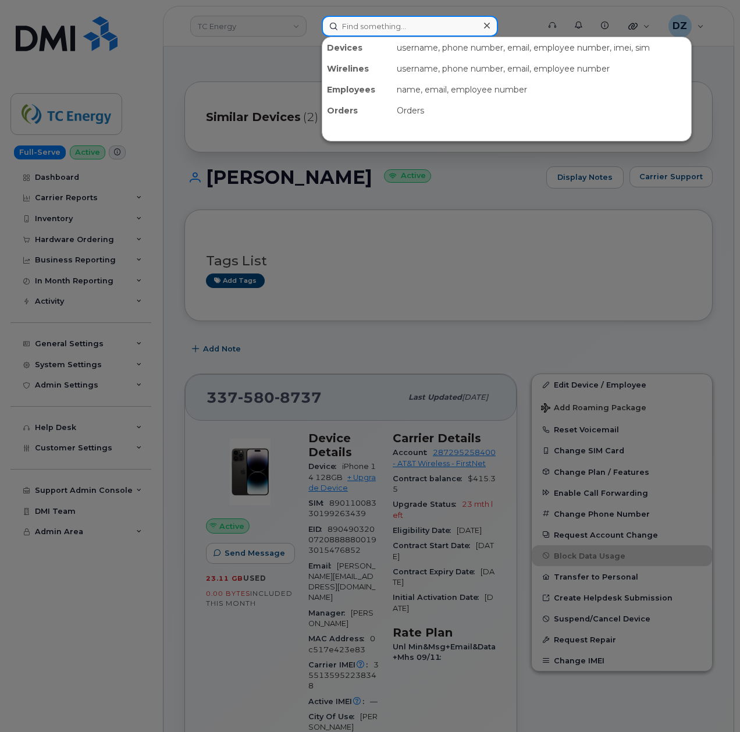
paste input "[PHONE_NUMBER]"
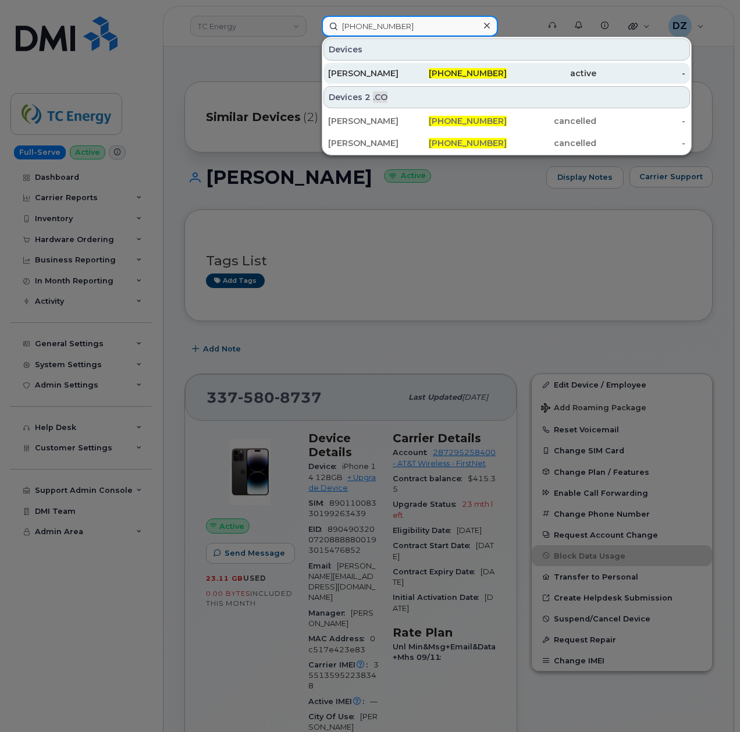
type input "[PHONE_NUMBER]"
click at [408, 74] on div "[PERSON_NAME]" at bounding box center [373, 73] width 90 height 12
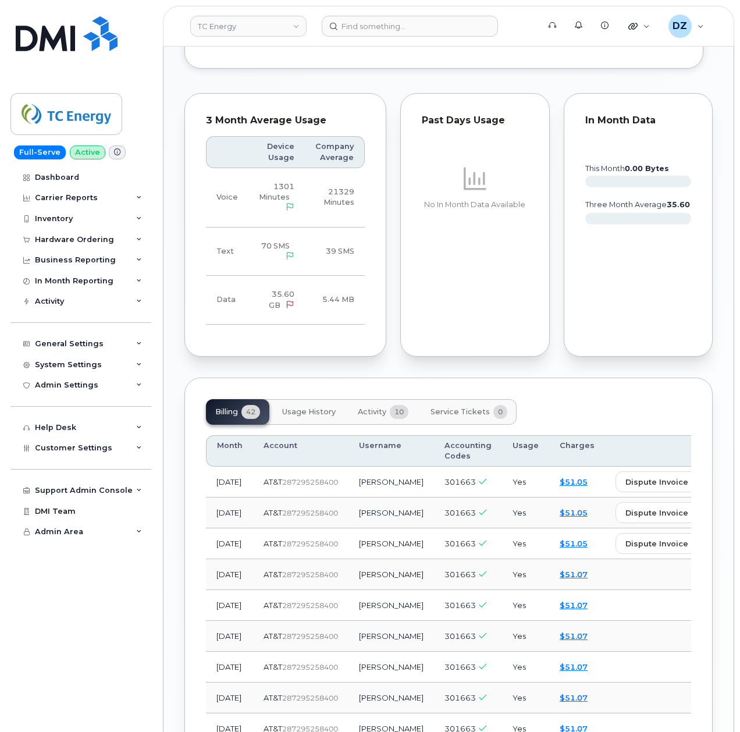
scroll to position [1085, 0]
